Goal: Information Seeking & Learning: Learn about a topic

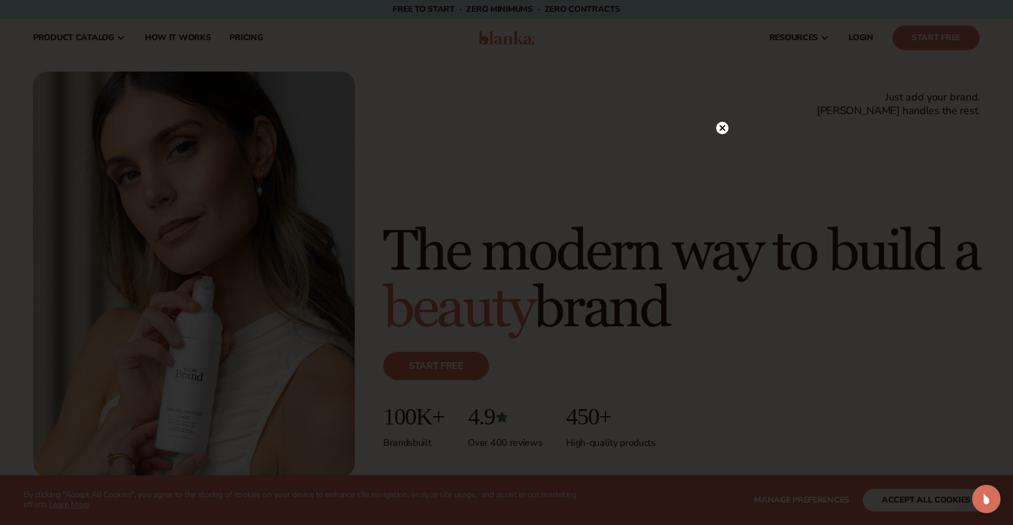
click at [721, 128] on icon at bounding box center [722, 128] width 6 height 6
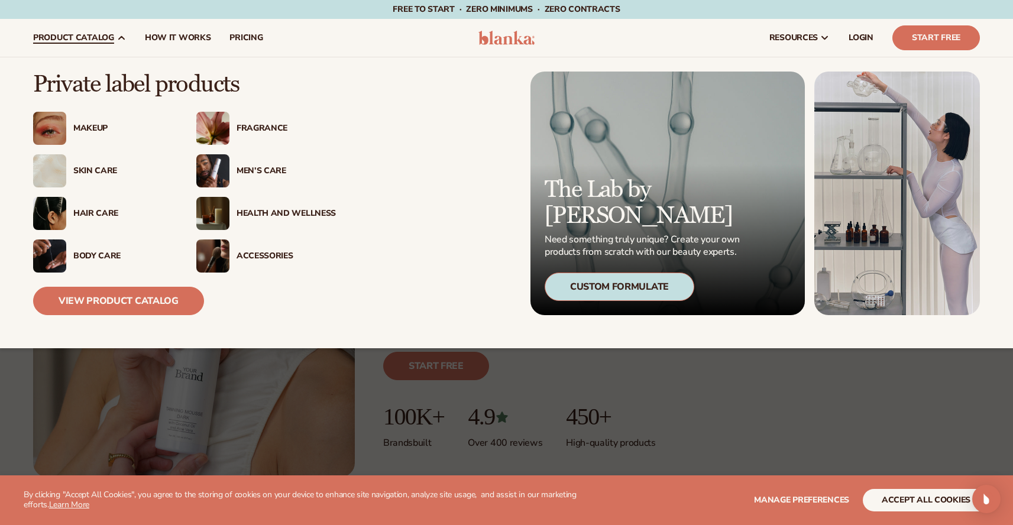
click at [102, 169] on div "Skin Care" at bounding box center [122, 171] width 99 height 10
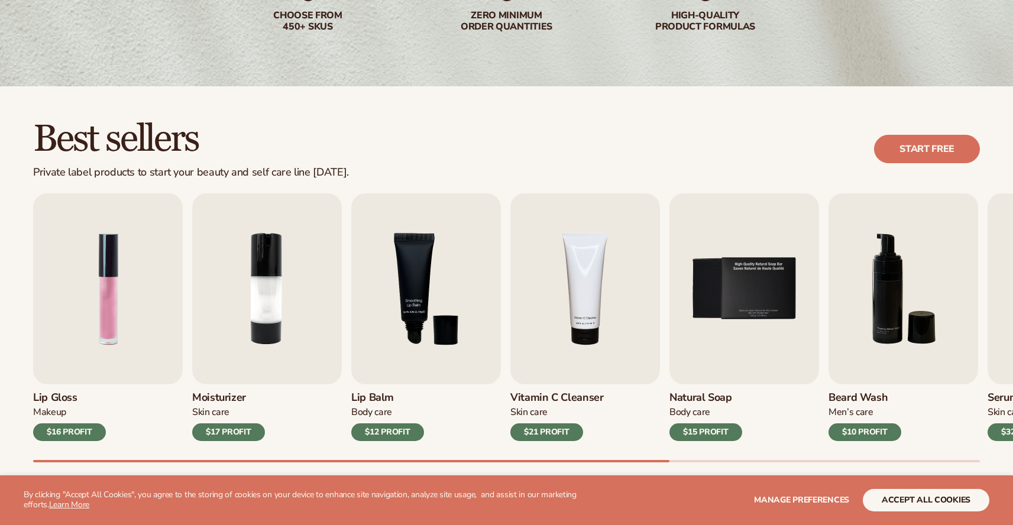
scroll to position [234, 0]
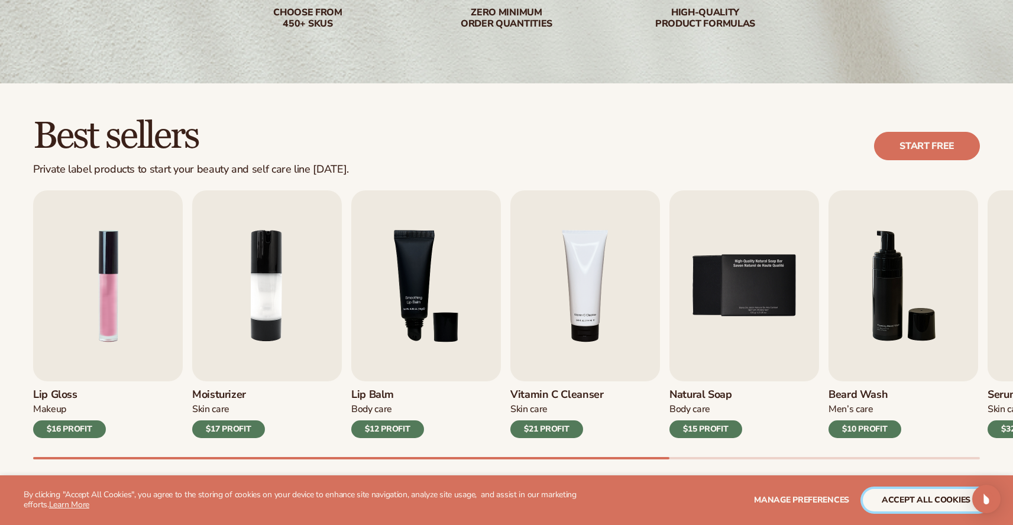
click at [935, 496] on button "accept all cookies" at bounding box center [926, 500] width 127 height 22
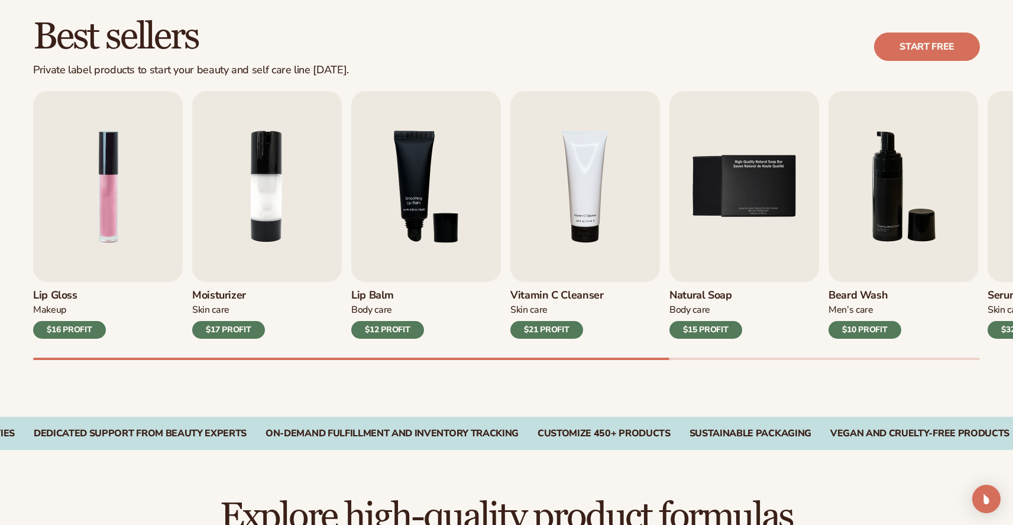
scroll to position [342, 0]
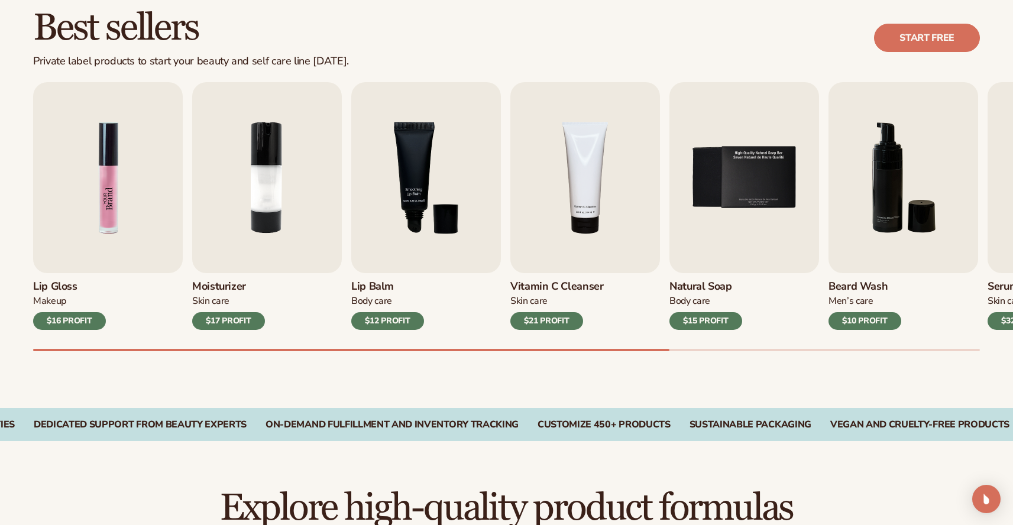
click at [101, 213] on img "1 / 9" at bounding box center [108, 177] width 150 height 191
click at [83, 324] on div "$16 PROFIT" at bounding box center [69, 321] width 73 height 18
click at [106, 212] on img "1 / 9" at bounding box center [108, 177] width 150 height 191
click at [119, 156] on img "1 / 9" at bounding box center [108, 177] width 150 height 191
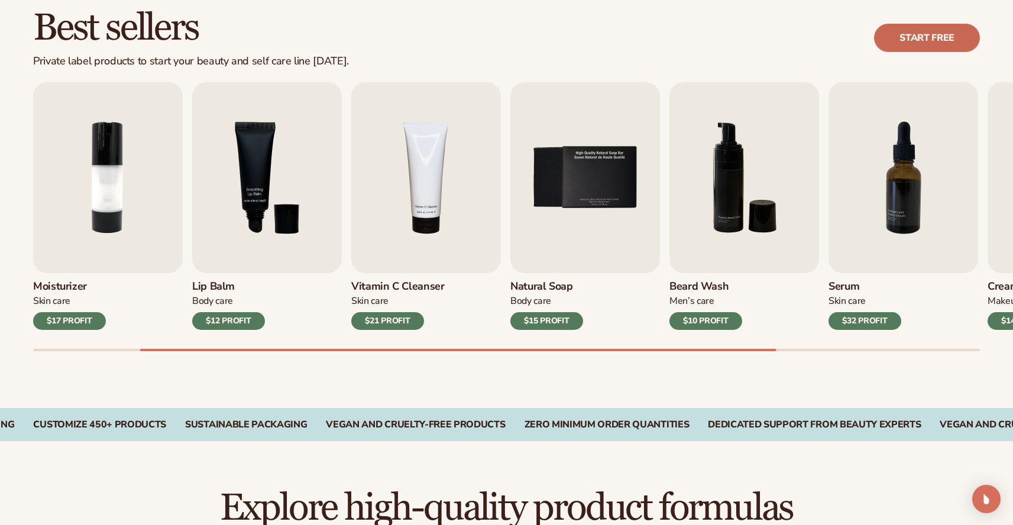
click at [945, 40] on link "Start free" at bounding box center [927, 38] width 106 height 28
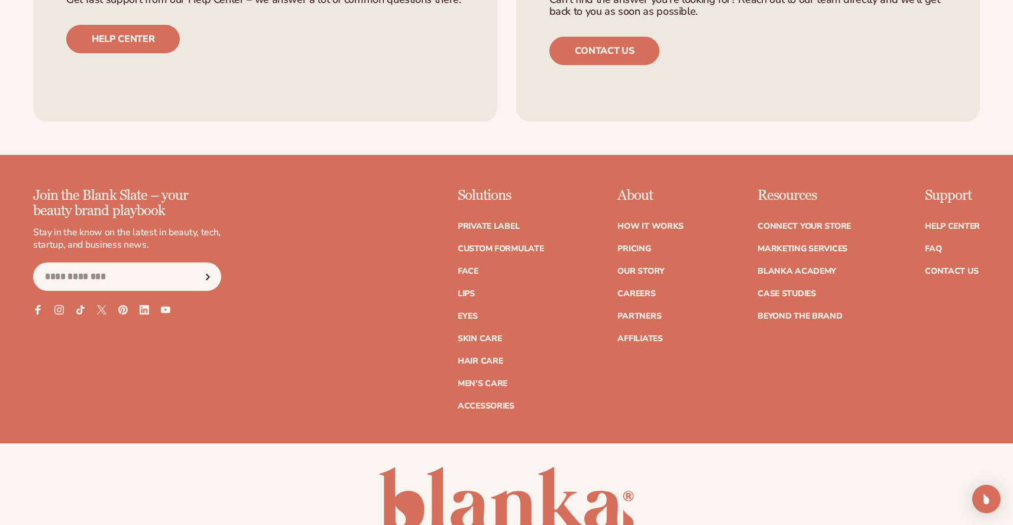
scroll to position [2124, 0]
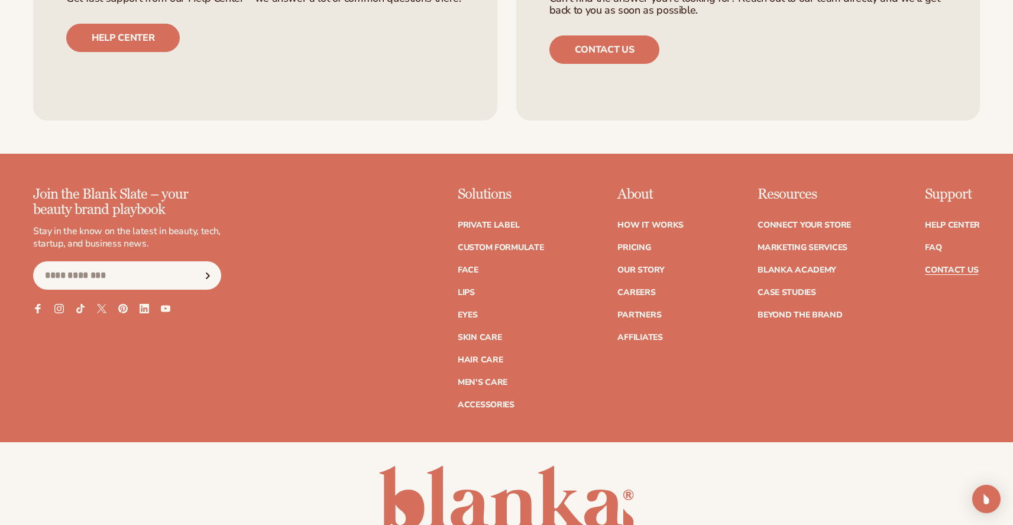
click at [953, 266] on link "Contact Us" at bounding box center [951, 270] width 53 height 8
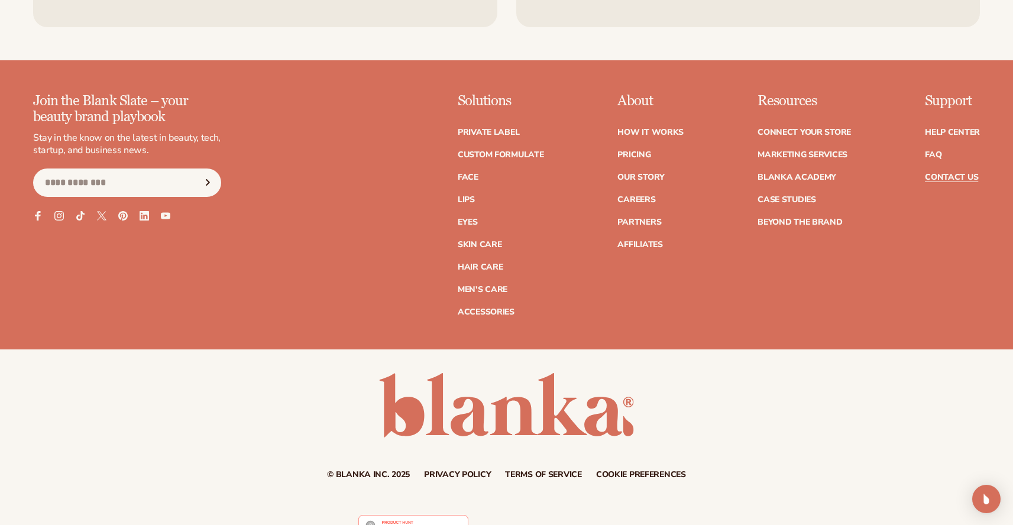
scroll to position [1038, 0]
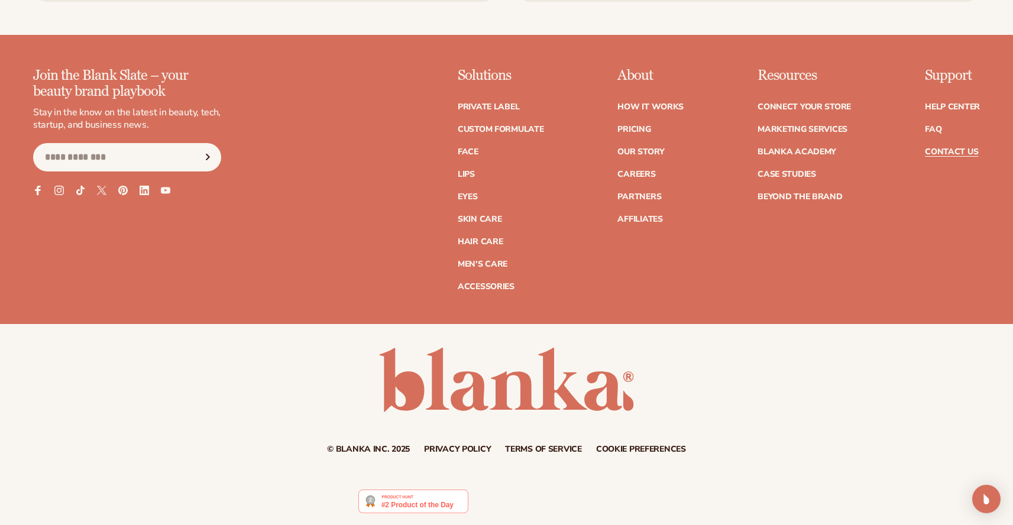
click at [426, 501] on img at bounding box center [412, 502] width 109 height 24
click at [522, 379] on link at bounding box center [506, 380] width 255 height 64
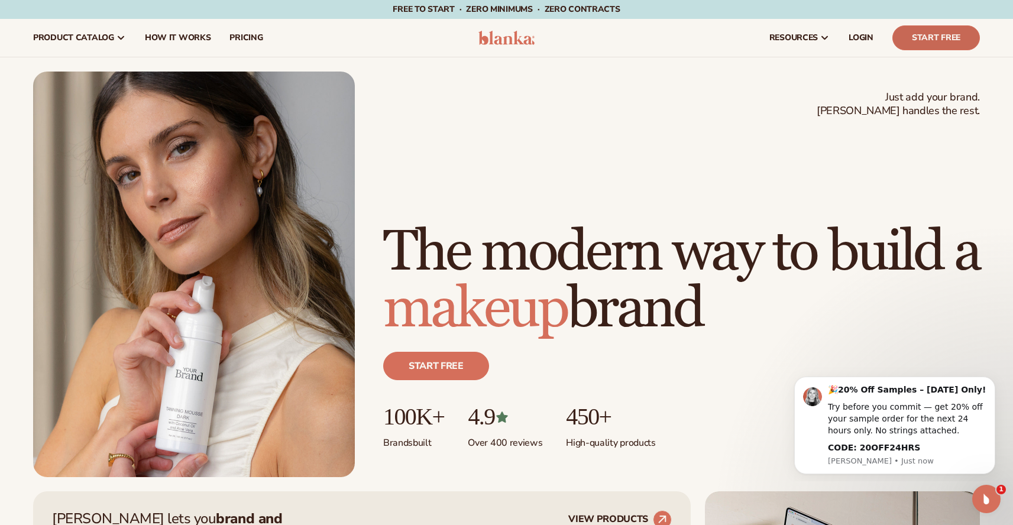
click at [929, 43] on link "Start Free" at bounding box center [936, 37] width 88 height 25
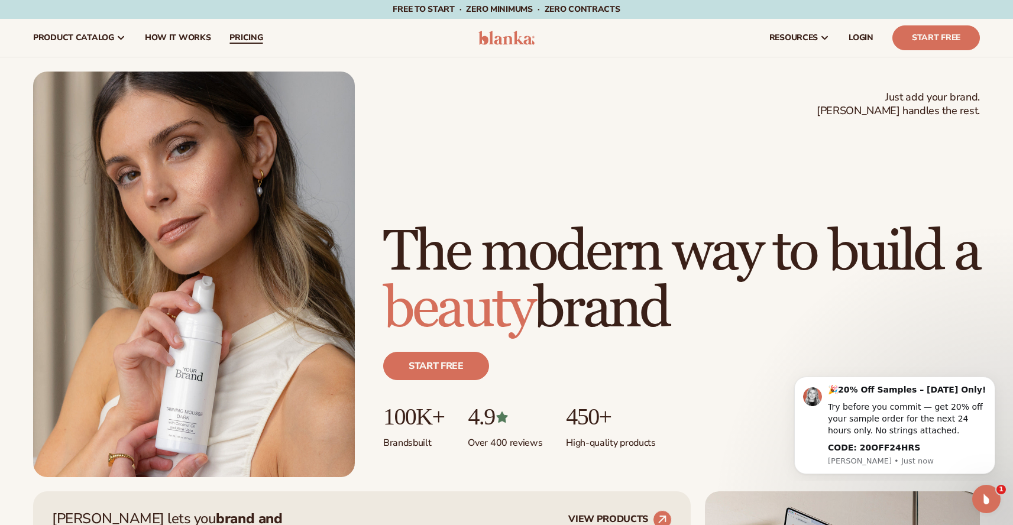
click at [252, 39] on span "pricing" at bounding box center [245, 37] width 33 height 9
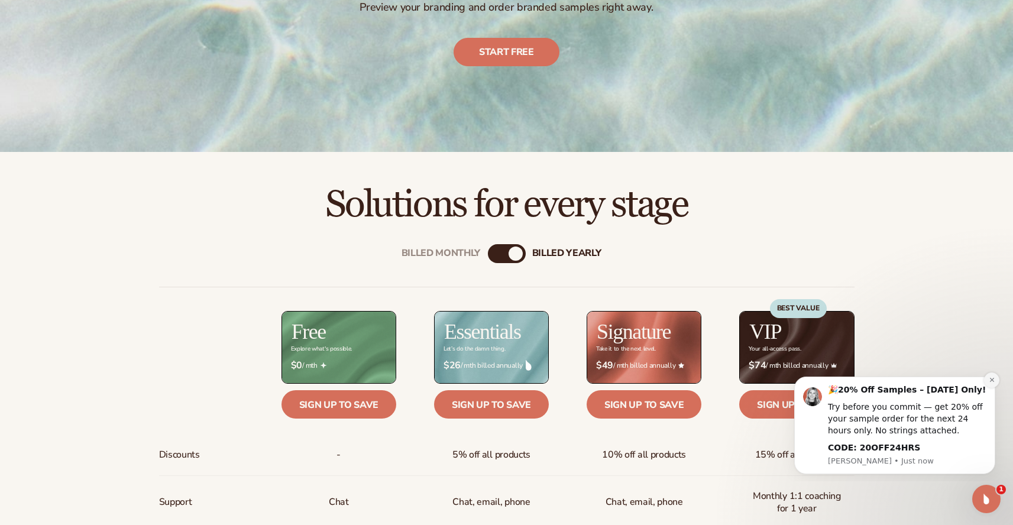
click at [995, 380] on button "Dismiss notification" at bounding box center [991, 380] width 15 height 15
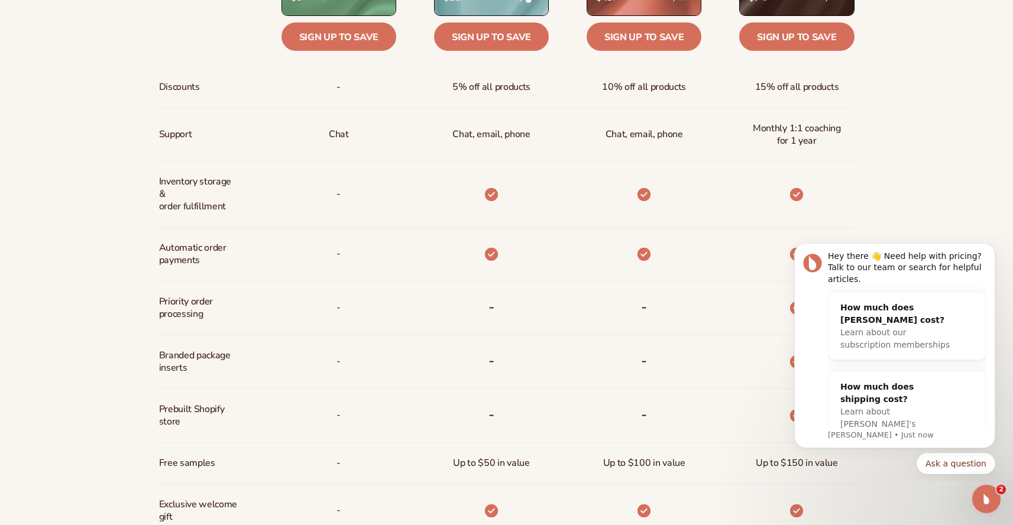
click at [37, 290] on div "Billed Monthly billed Yearly Billed Monthly billed Yearly Discounts Support Inv…" at bounding box center [506, 256] width 1013 height 796
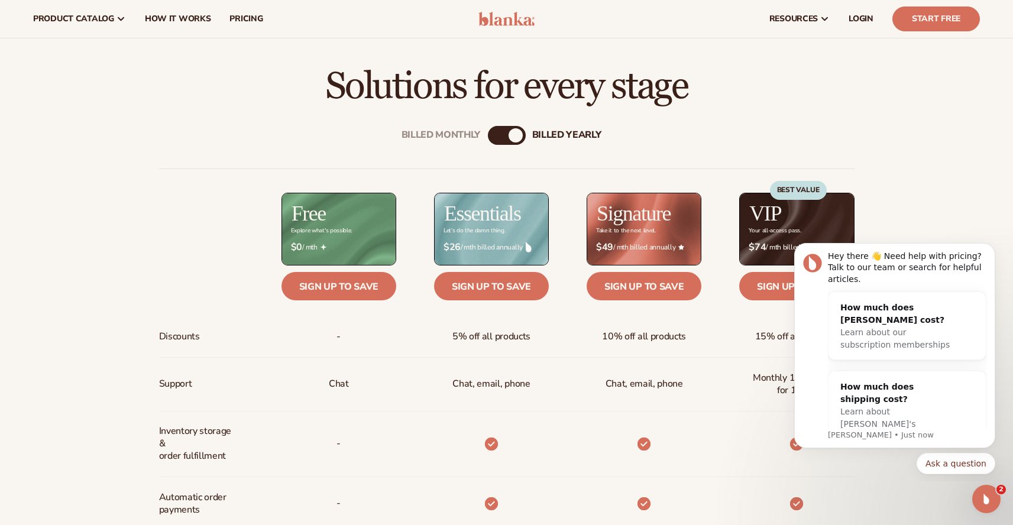
scroll to position [386, 0]
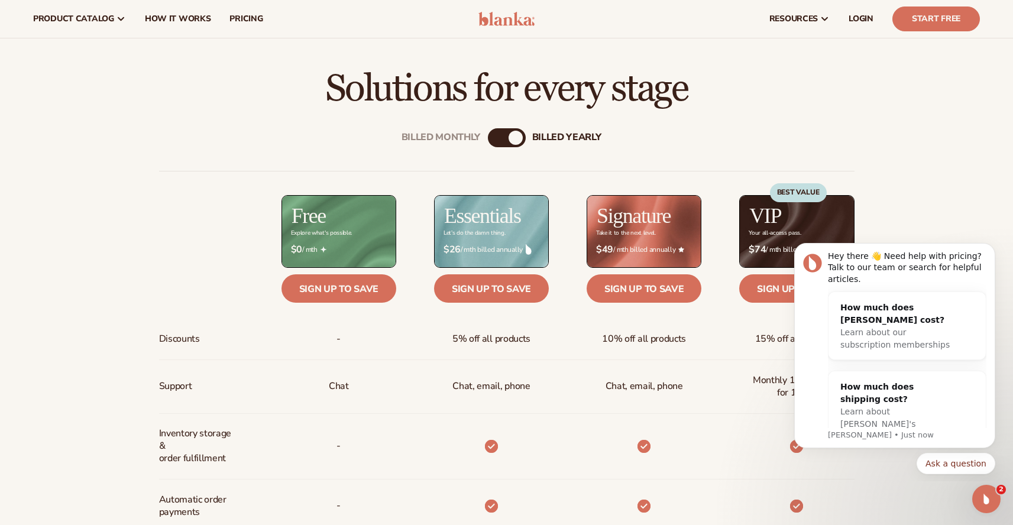
click at [939, 145] on div "Billed Monthly billed Yearly Billed Monthly billed Yearly Discounts Support Inv…" at bounding box center [506, 507] width 1013 height 796
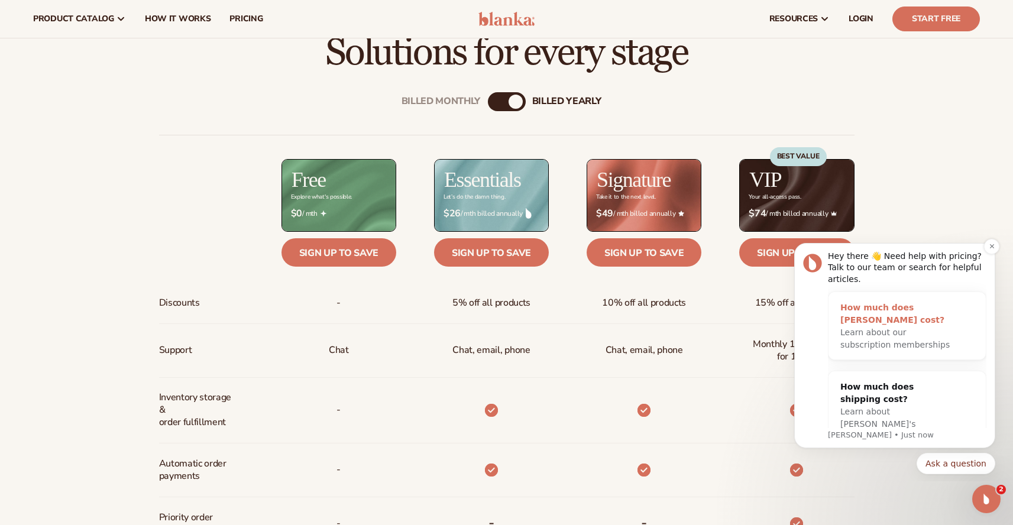
scroll to position [423, 0]
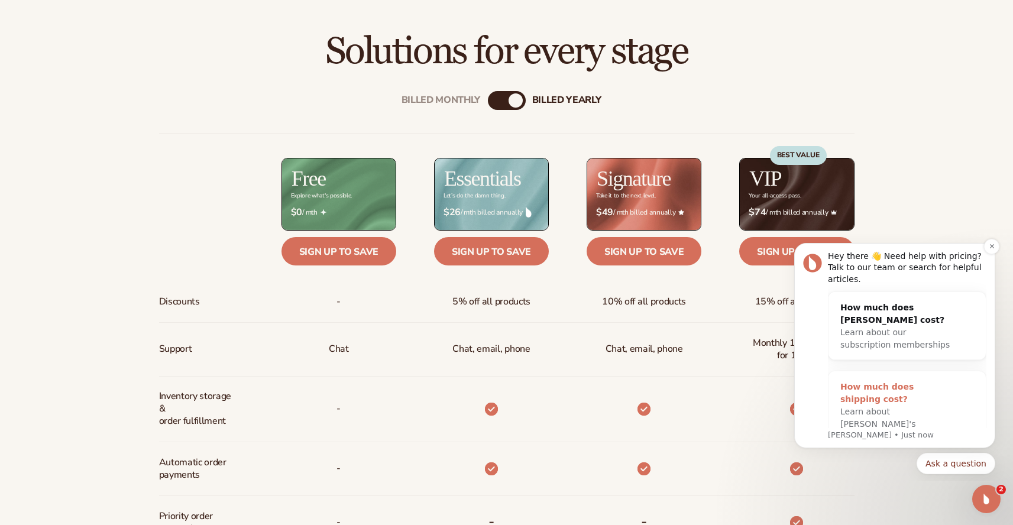
click at [922, 406] on div "Learn about [PERSON_NAME]'s shipping costs" at bounding box center [895, 424] width 110 height 37
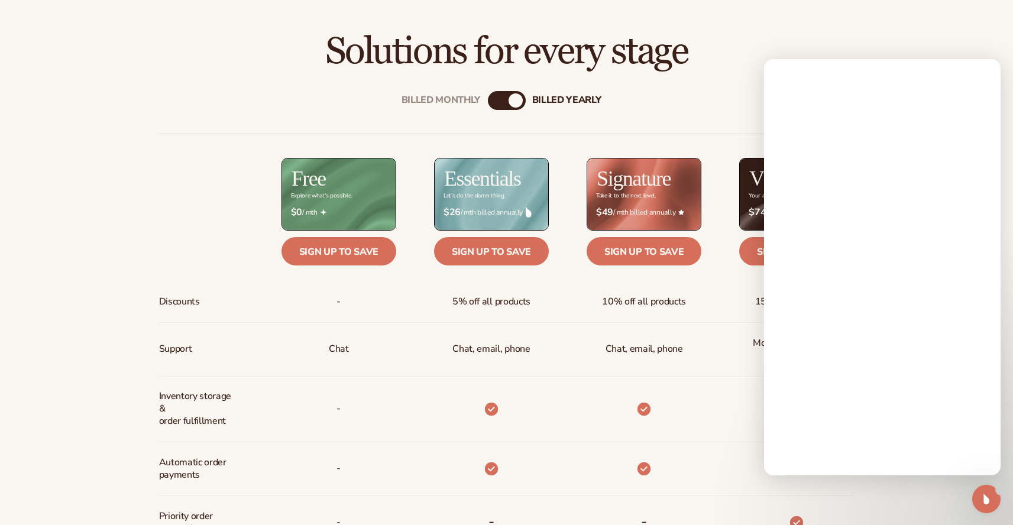
scroll to position [0, 0]
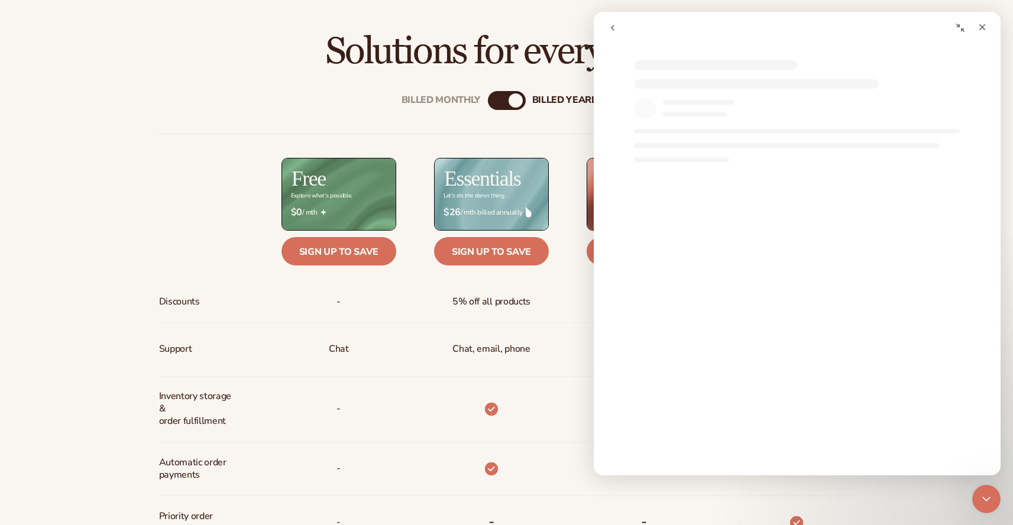
click at [232, 157] on div "Discounts Support Inventory storage &   order fulfillment Automatic order payme…" at bounding box center [506, 484] width 695 height 701
click at [983, 25] on icon "Close" at bounding box center [982, 27] width 7 height 7
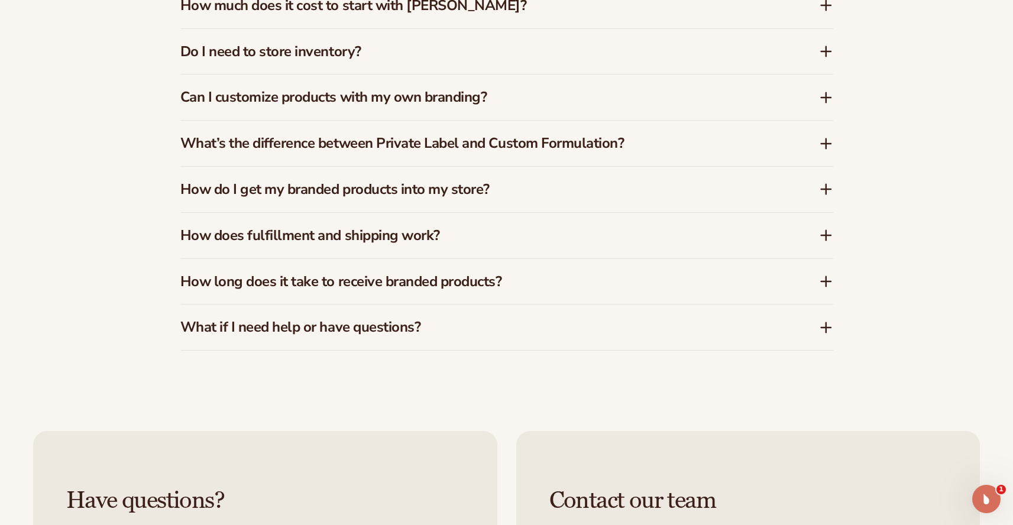
scroll to position [1925, 0]
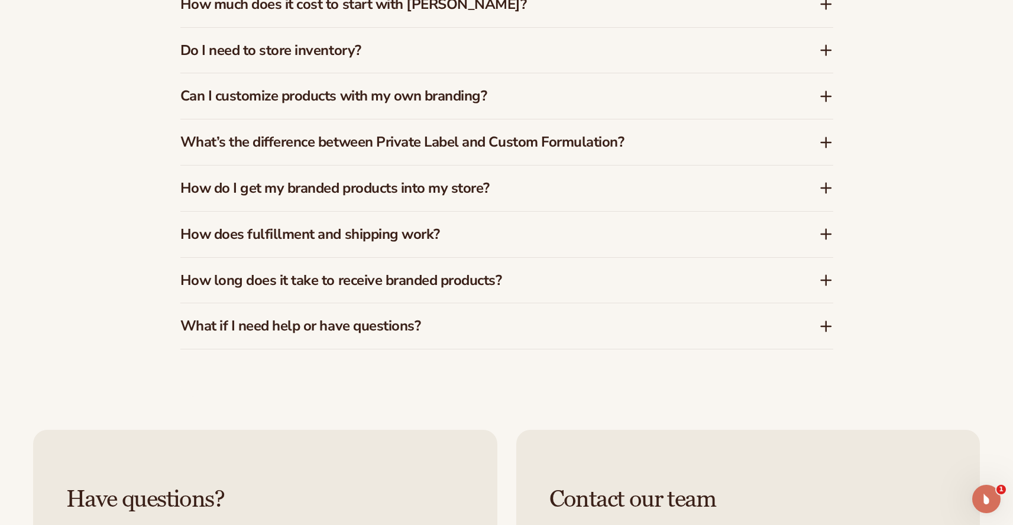
click at [445, 336] on div "What if I need help or have questions?" at bounding box center [506, 326] width 653 height 46
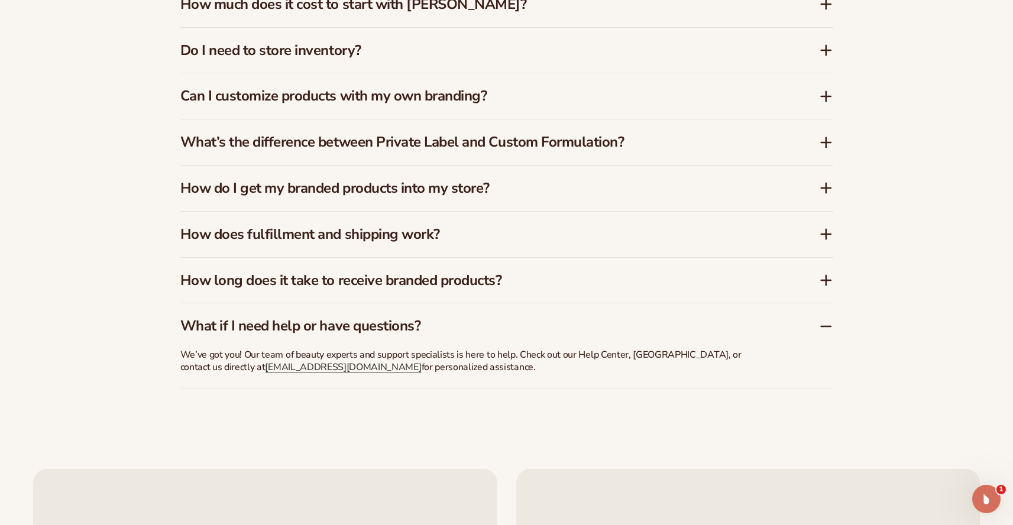
click at [401, 188] on h3 "How do I get my branded products into my store?" at bounding box center [481, 188] width 603 height 17
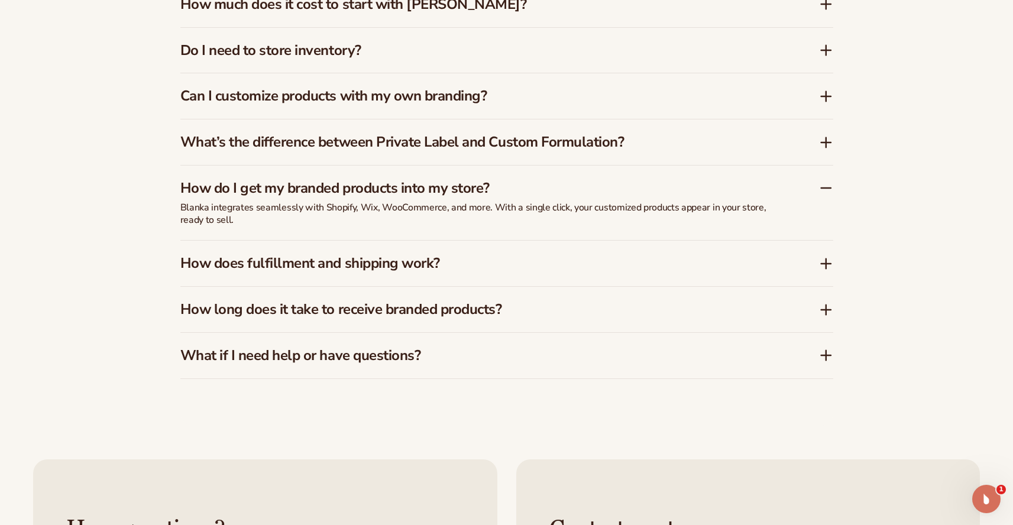
click at [401, 153] on div "What’s the difference between Private Label and Custom Formulation?" at bounding box center [506, 142] width 653 height 46
